Goal: Task Accomplishment & Management: Use online tool/utility

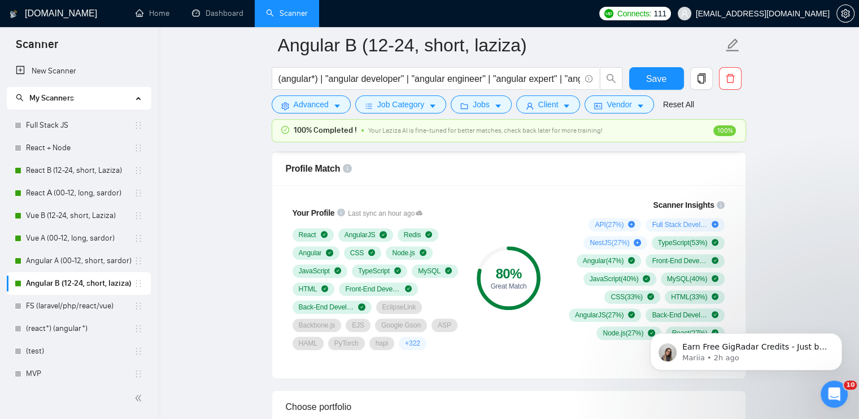
scroll to position [734, 0]
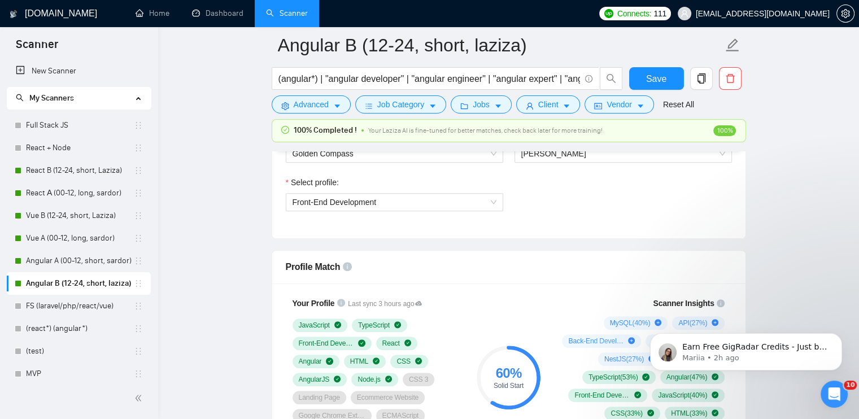
scroll to position [621, 0]
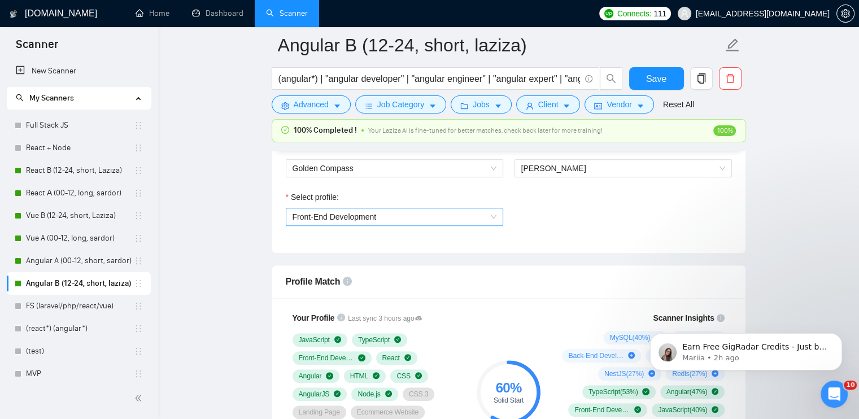
click at [372, 216] on span "Front-End Development" at bounding box center [334, 216] width 84 height 9
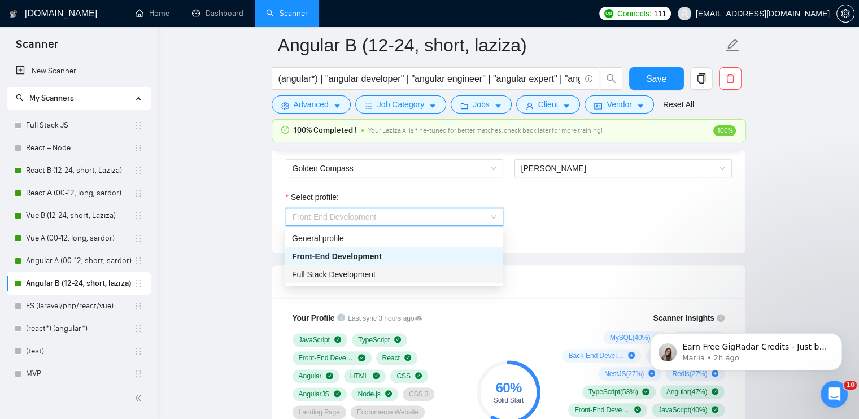
click at [375, 270] on div "Full Stack Development" at bounding box center [394, 274] width 204 height 12
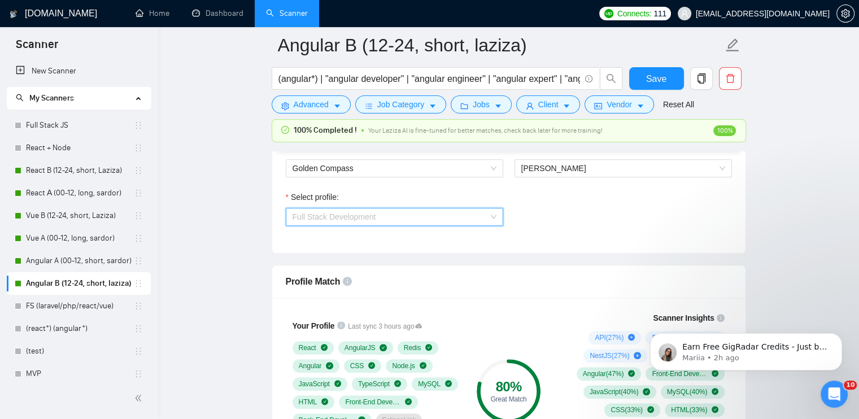
click at [362, 216] on span "Full Stack Development" at bounding box center [334, 216] width 84 height 9
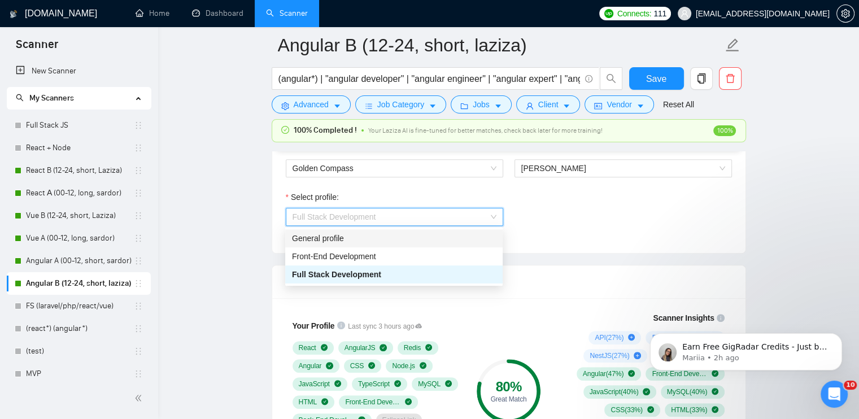
click at [353, 237] on div "General profile" at bounding box center [394, 238] width 204 height 12
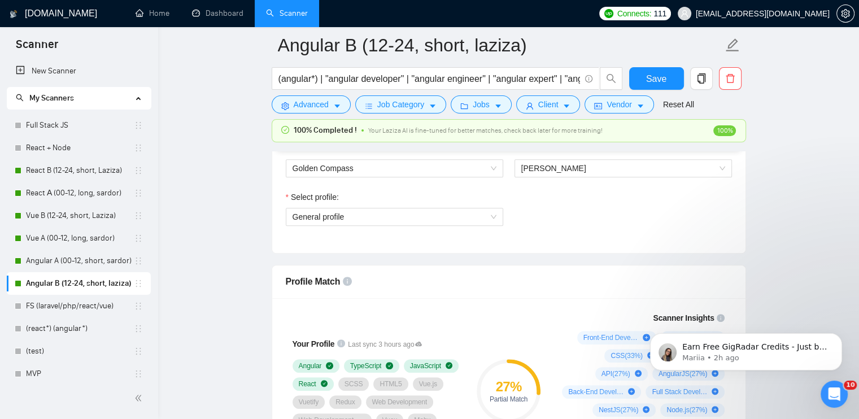
click at [616, 209] on div "Select profile: General profile" at bounding box center [508, 215] width 457 height 49
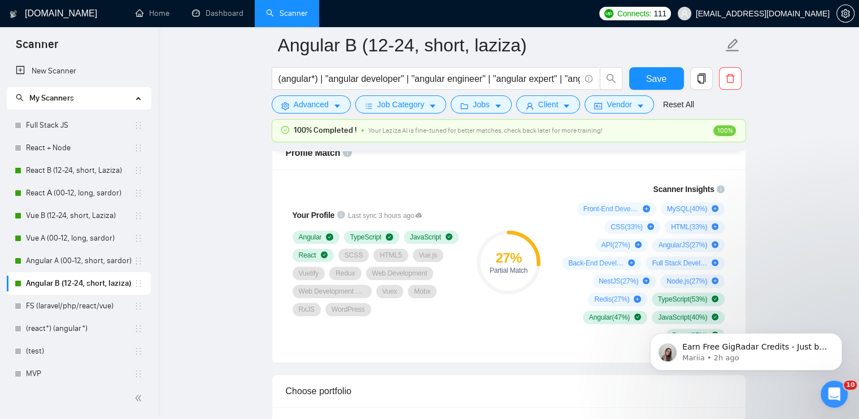
scroll to position [790, 0]
